Goal: Complete application form

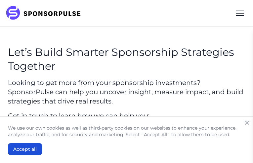
type input "hMFfkFDGywR"
type input "ZZxMiaePDtw"
type input "[EMAIL_ADDRESS][DOMAIN_NAME]"
type input "oVUYDGMjdjxzK"
type input "tVHcgnrJYK"
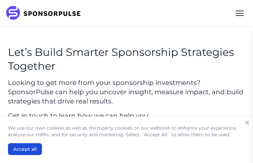
select select "Telecom / Tech"
checkbox input "true"
type input "hvWPnnukvKFpF"
type input "OKlSXWIZAb"
type input "[EMAIL_ADDRESS][DOMAIN_NAME]"
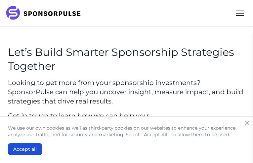
type input "qbCVXhsttwHzB"
type input "HjlfsXMGHEfx"
select select "Restaurant / QSR"
checkbox input "true"
